Goal: Transaction & Acquisition: Book appointment/travel/reservation

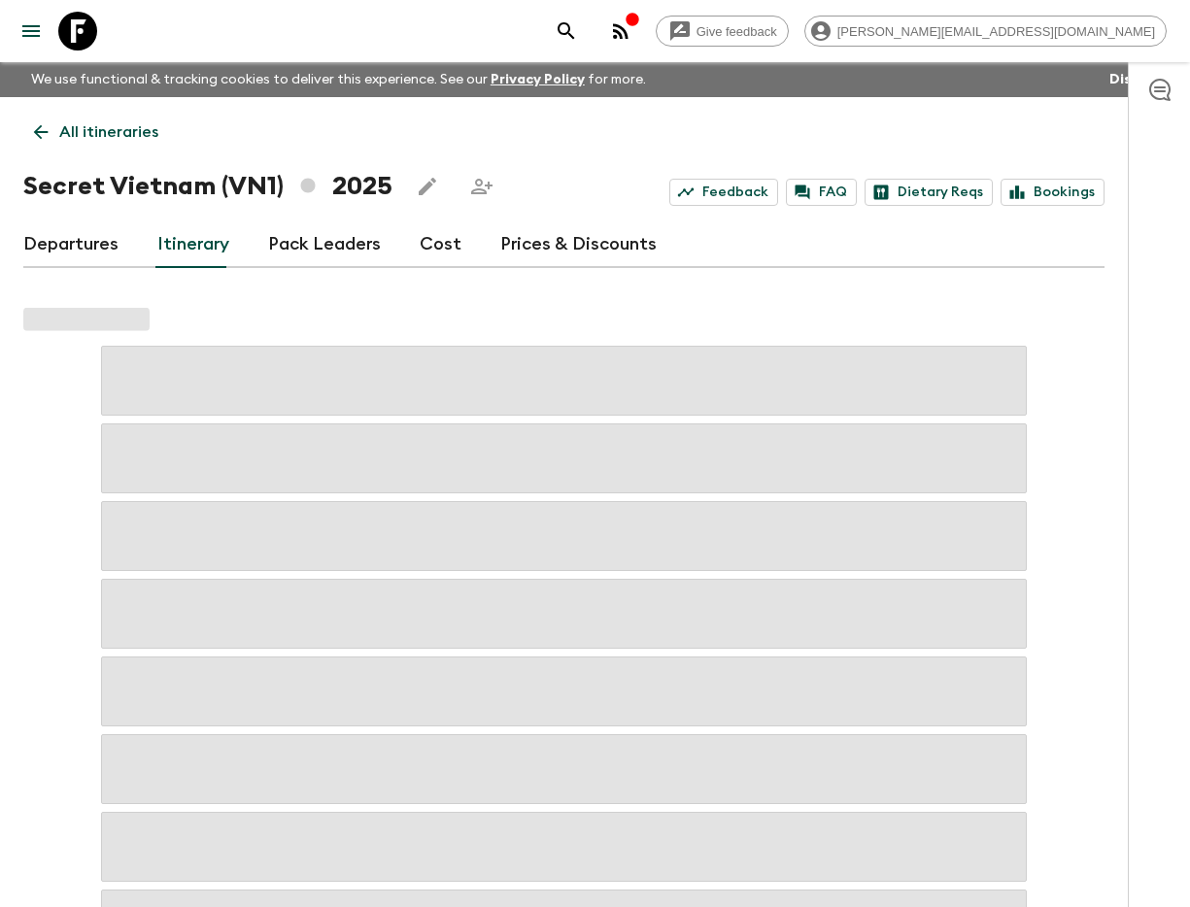
click at [578, 33] on icon "search adventures" at bounding box center [566, 30] width 23 height 23
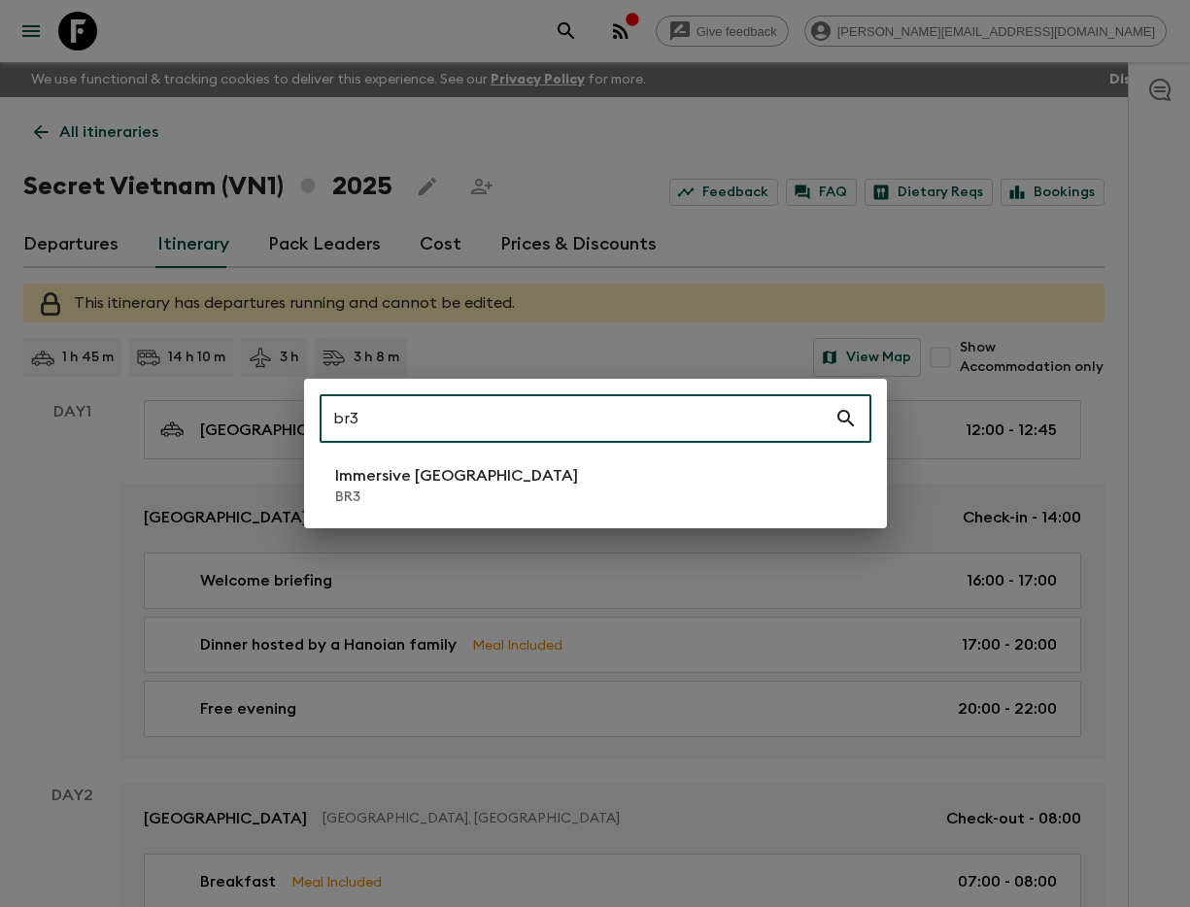
type input "br3"
click at [482, 494] on li "Immersive [GEOGRAPHIC_DATA] BR3" at bounding box center [596, 486] width 552 height 54
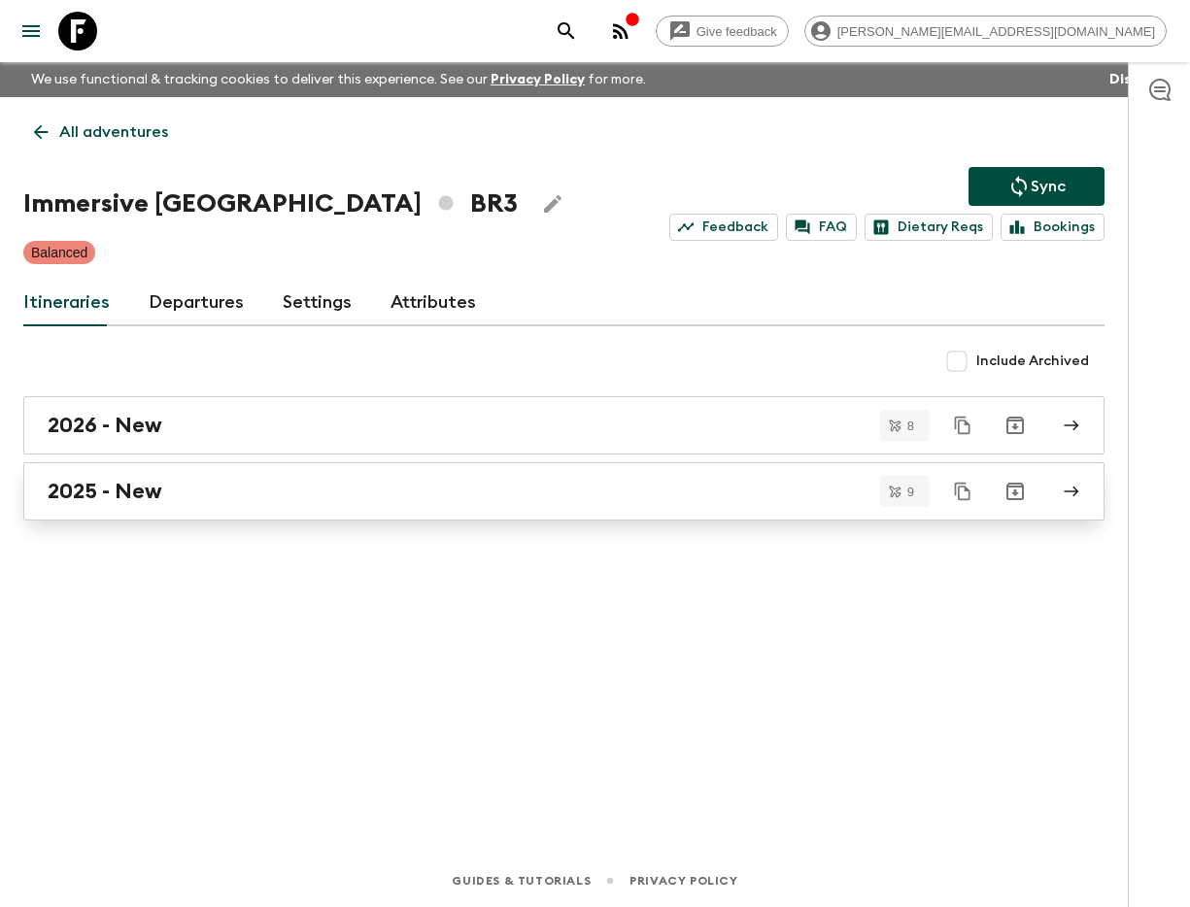
click at [399, 510] on link "2025 - New" at bounding box center [563, 491] width 1081 height 58
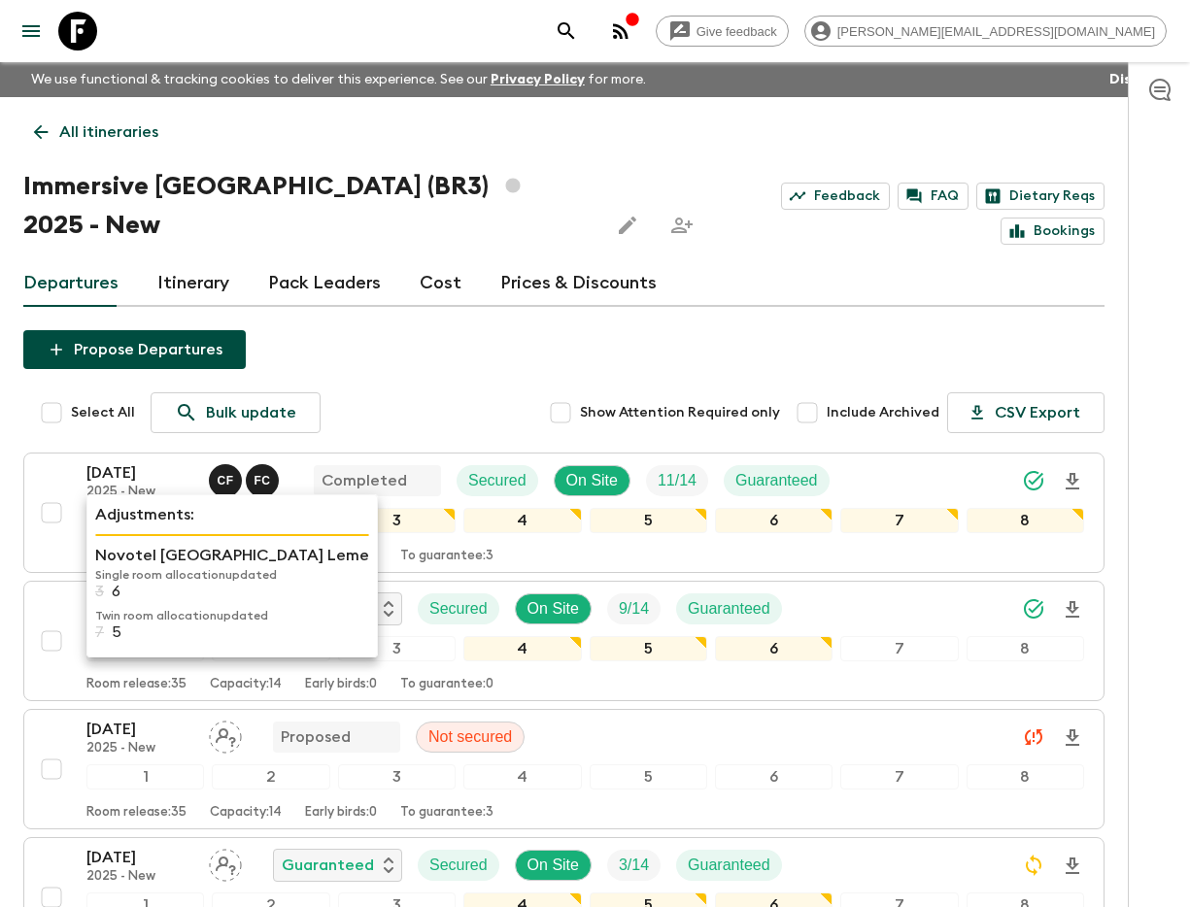
click at [135, 560] on p "Novotel [GEOGRAPHIC_DATA] Leme" at bounding box center [232, 555] width 274 height 23
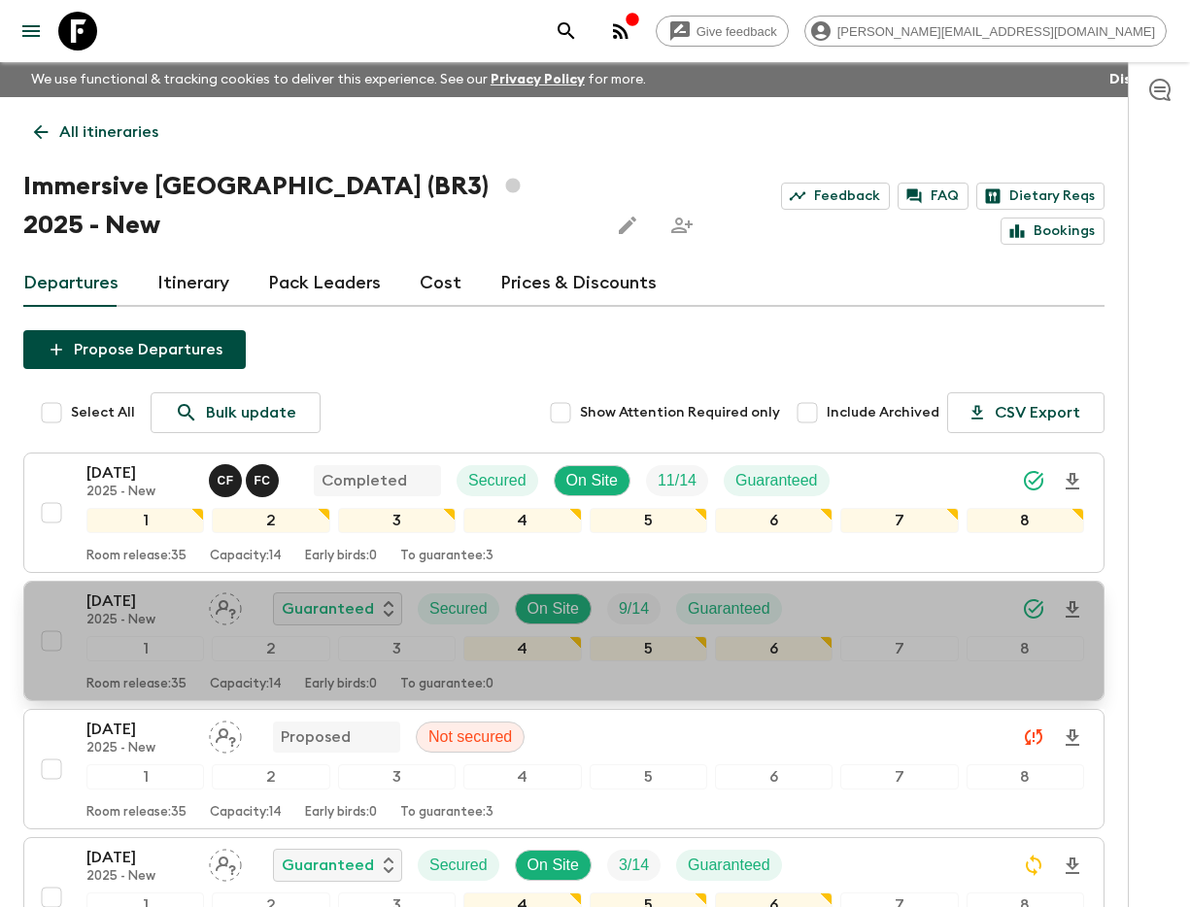
click at [119, 590] on p "[DATE]" at bounding box center [139, 601] width 107 height 23
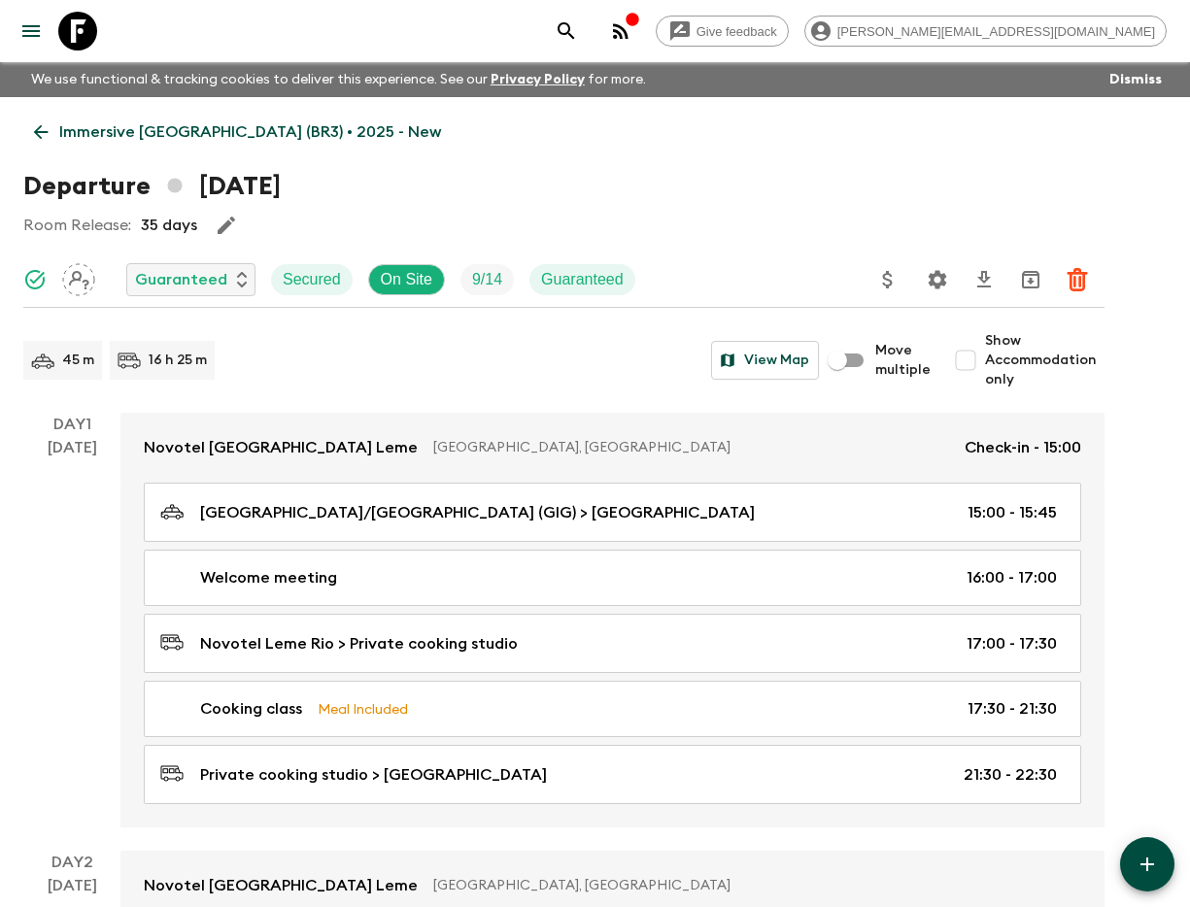
click at [574, 29] on icon "search adventures" at bounding box center [566, 30] width 17 height 17
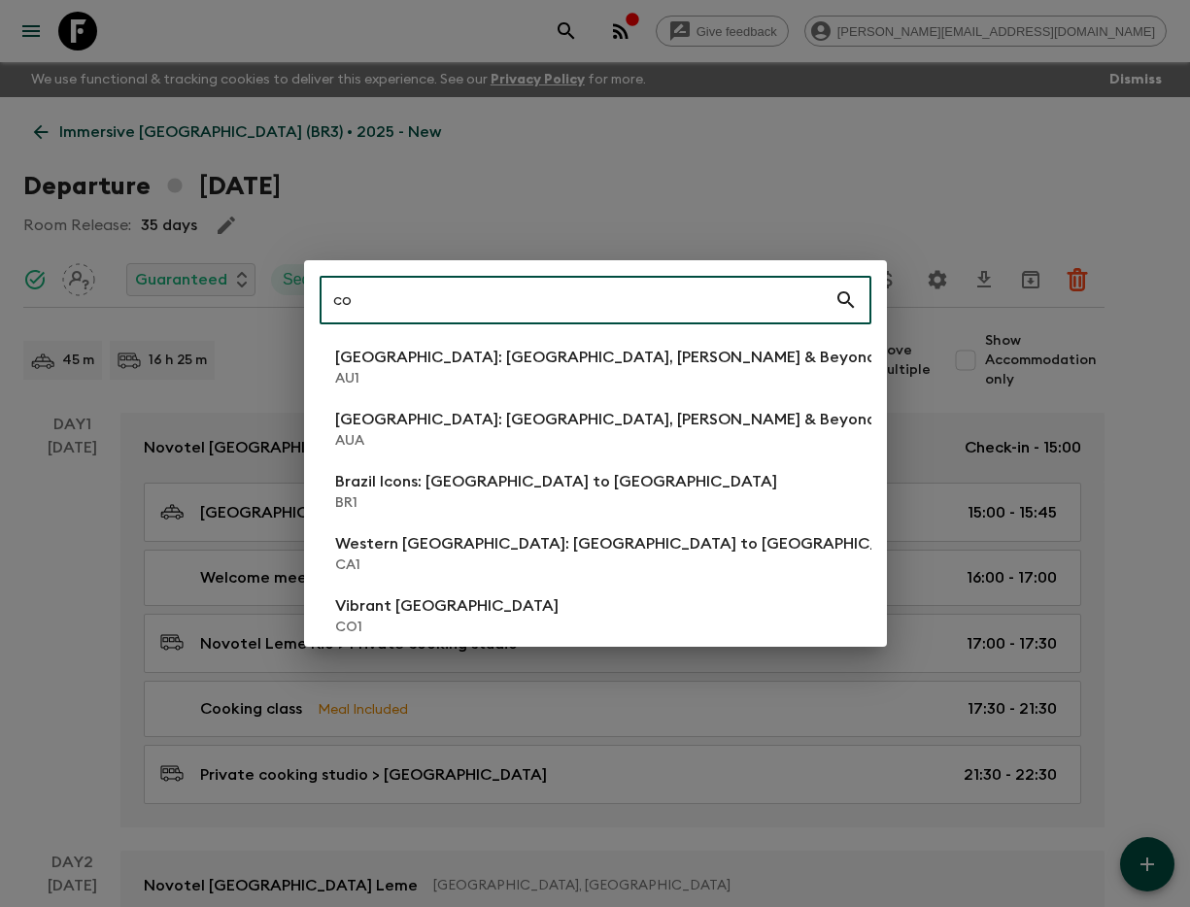
type input "co1"
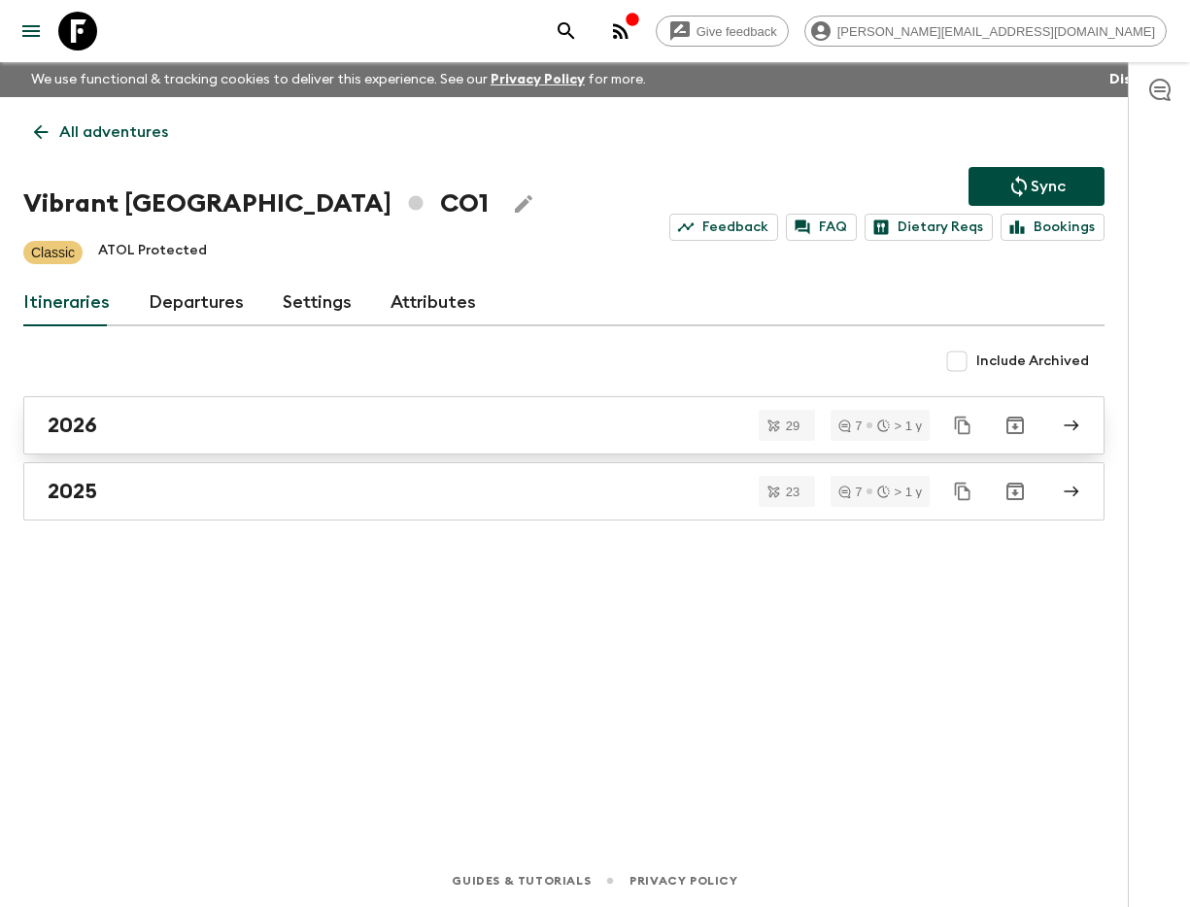
click at [231, 416] on div "2026" at bounding box center [546, 425] width 996 height 25
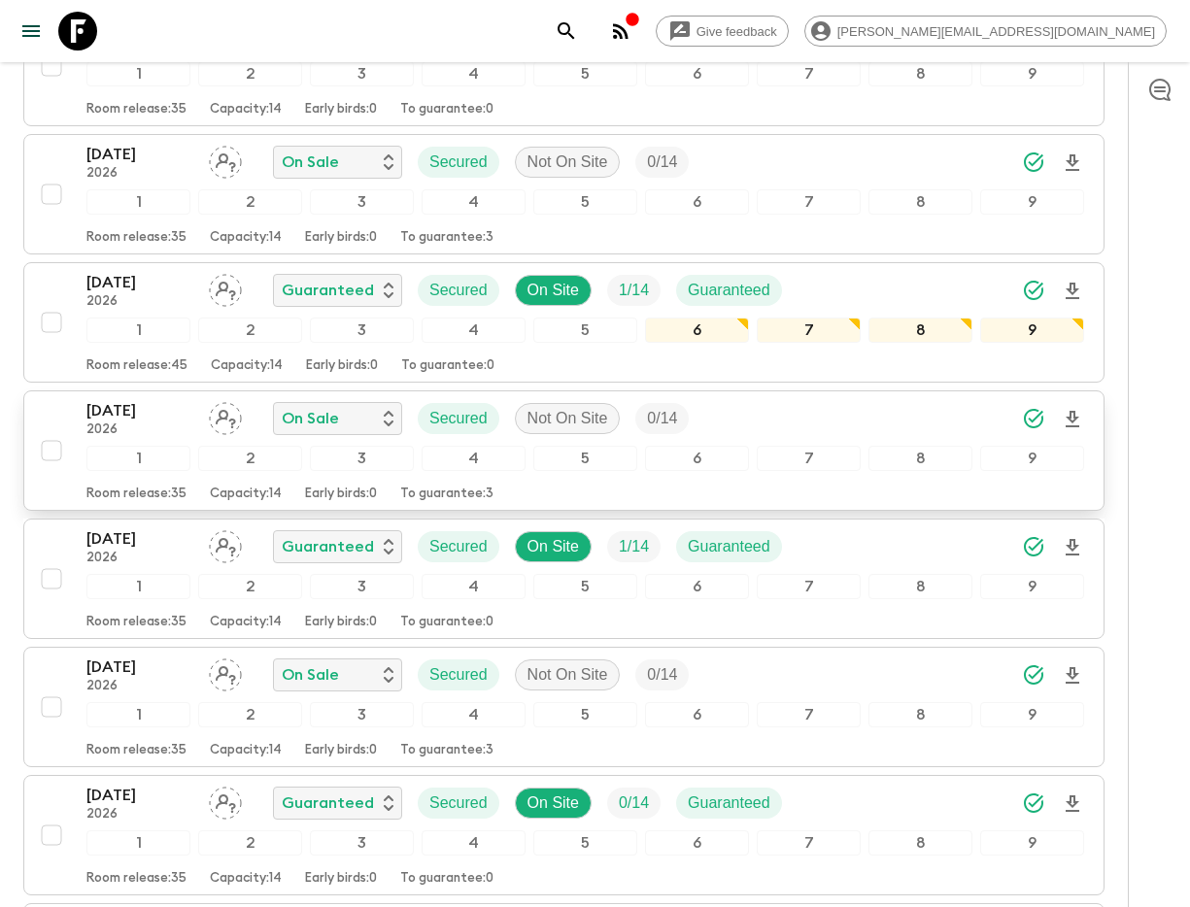
scroll to position [705, 0]
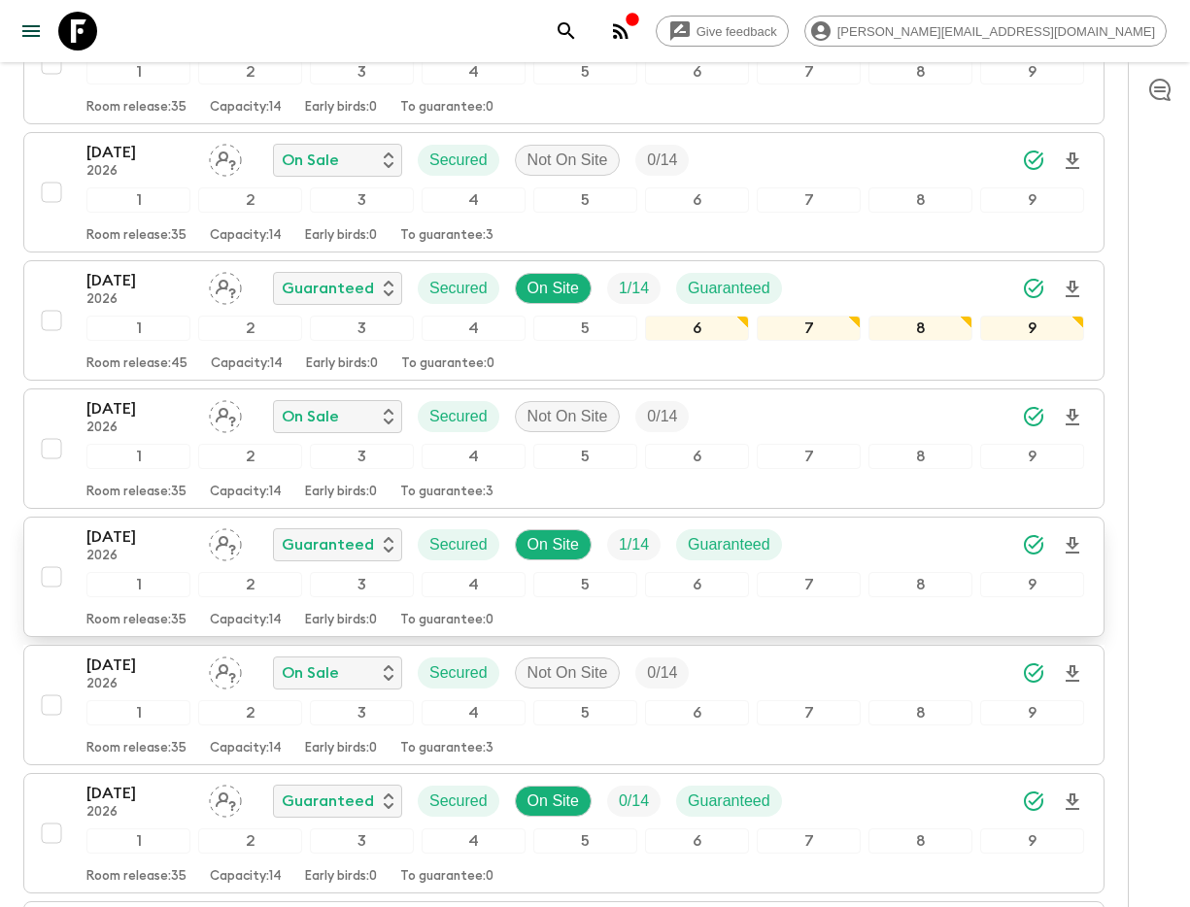
click at [122, 526] on p "[DATE]" at bounding box center [139, 537] width 107 height 23
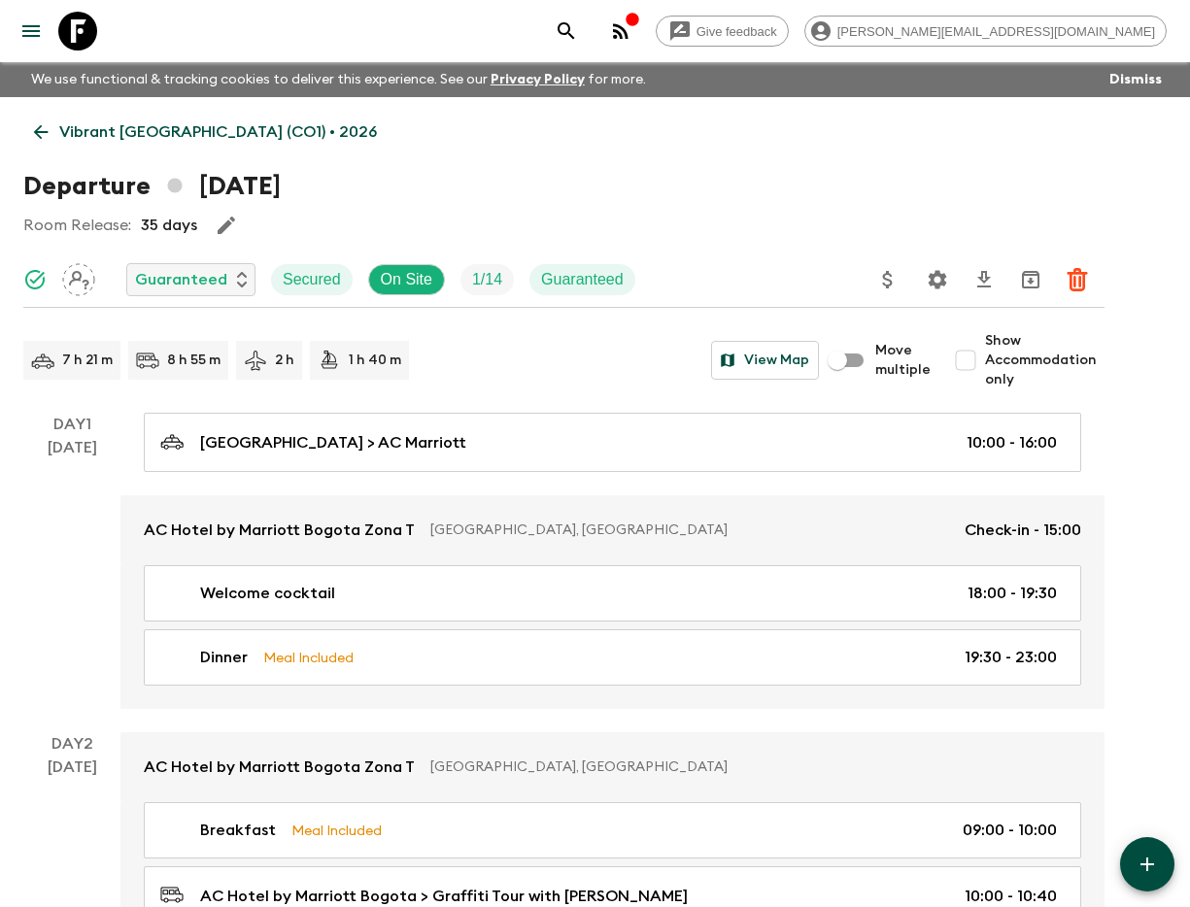
click at [989, 370] on span "Show Accommodation only" at bounding box center [1044, 360] width 119 height 58
click at [985, 370] on input "Show Accommodation only" at bounding box center [965, 360] width 39 height 39
checkbox input "true"
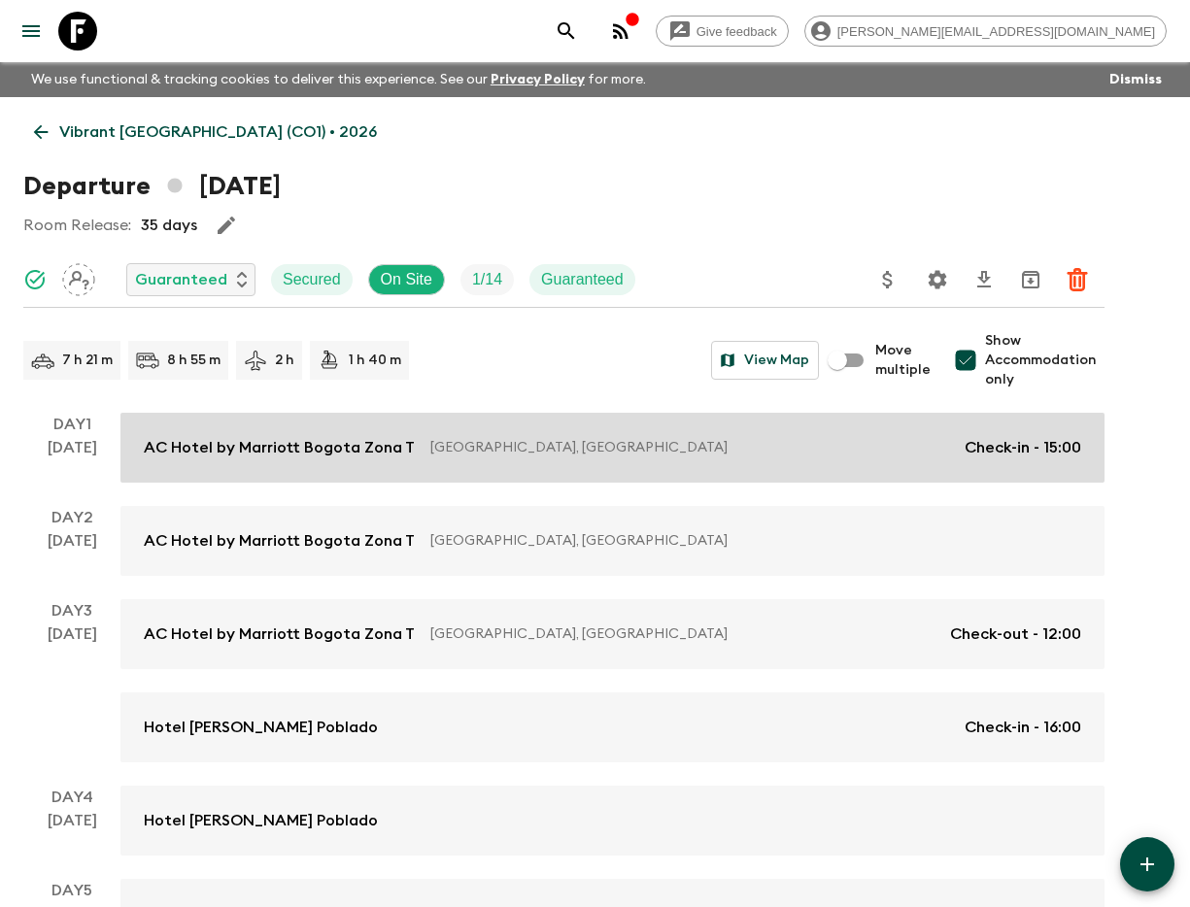
drag, startPoint x: 323, startPoint y: 430, endPoint x: 369, endPoint y: 441, distance: 47.8
click at [321, 429] on link "AC Hotel by [GEOGRAPHIC_DATA] [GEOGRAPHIC_DATA], [GEOGRAPHIC_DATA] Check-in - 1…" at bounding box center [612, 448] width 984 height 70
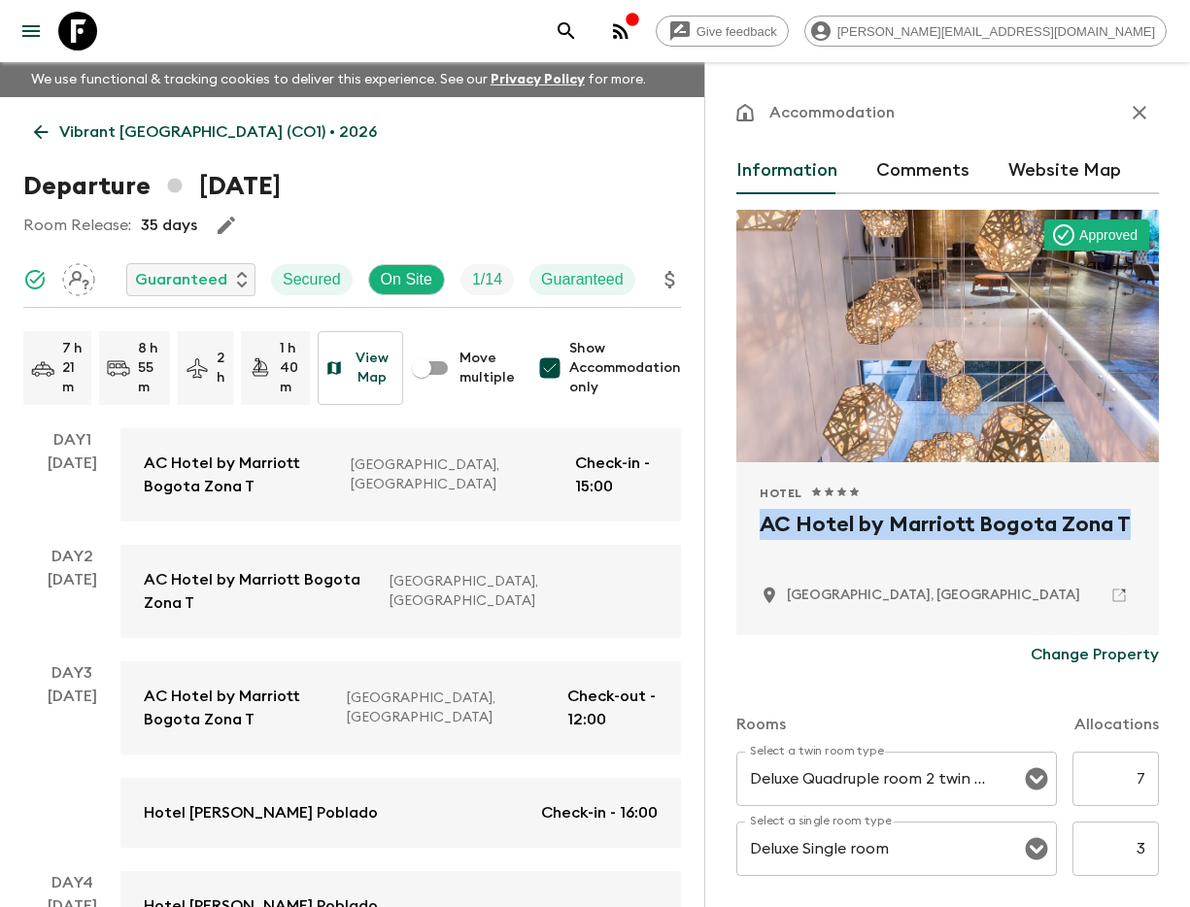
drag, startPoint x: 759, startPoint y: 525, endPoint x: 1131, endPoint y: 527, distance: 372.1
click at [1131, 527] on div "Hotel 1 Star 2 Stars 3 Stars 4 Stars 5 Stars AC Hotel by Marriott Bogota [GEOGR…" at bounding box center [947, 548] width 423 height 173
copy h2 "AC Hotel by Marriott Bogota Zona T"
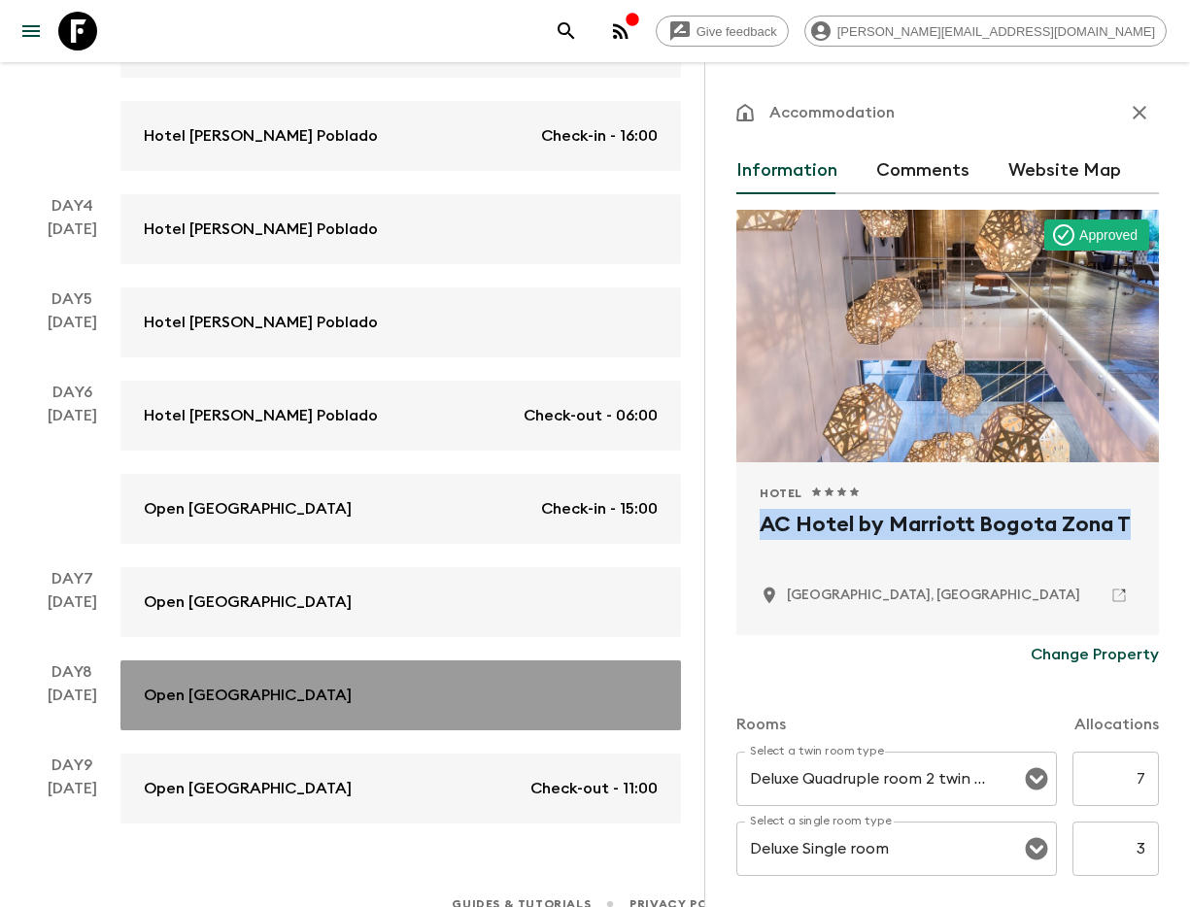
click at [270, 684] on p "Open [GEOGRAPHIC_DATA]" at bounding box center [248, 695] width 208 height 23
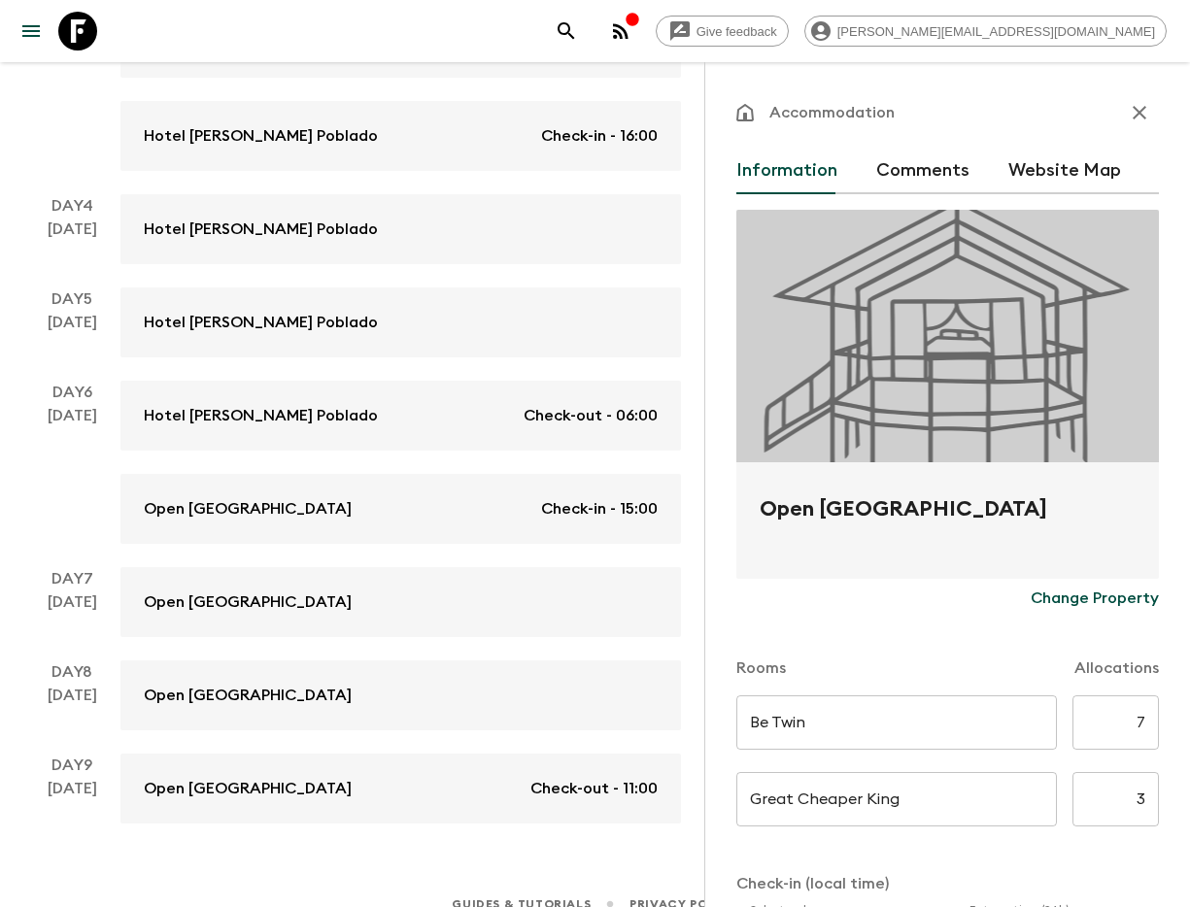
drag, startPoint x: 762, startPoint y: 519, endPoint x: 1169, endPoint y: 544, distance: 407.8
click at [1063, 514] on div "Open [GEOGRAPHIC_DATA]" at bounding box center [947, 520] width 423 height 117
copy h2 "Open [GEOGRAPHIC_DATA]"
